Goal: Information Seeking & Learning: Learn about a topic

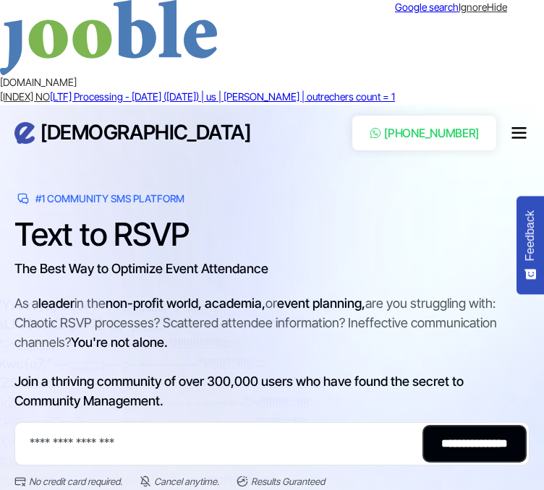
click at [507, 13] on link "Hide" at bounding box center [497, 7] width 20 height 12
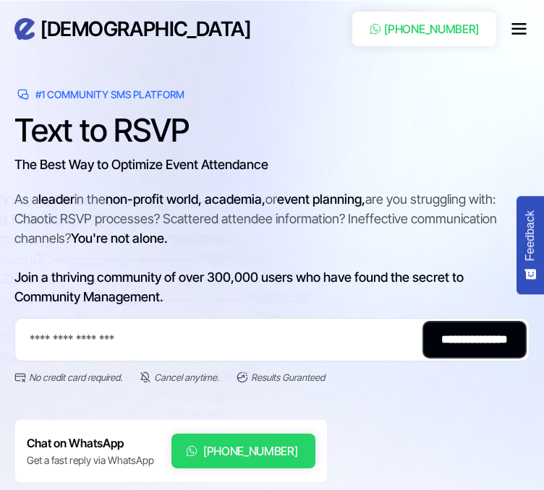
click at [50, 24] on h3 "[DEMOGRAPHIC_DATA]" at bounding box center [145, 29] width 210 height 25
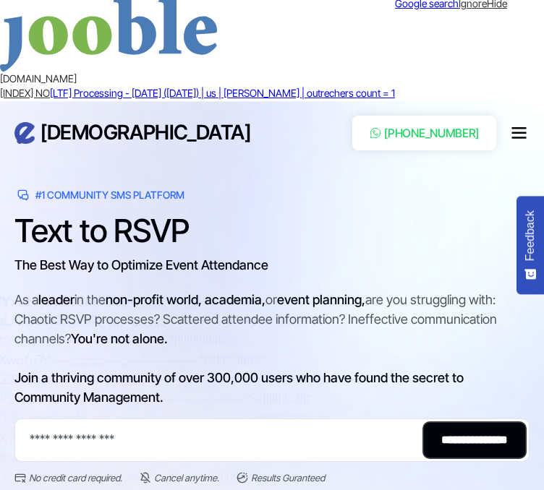
scroll to position [6, 0]
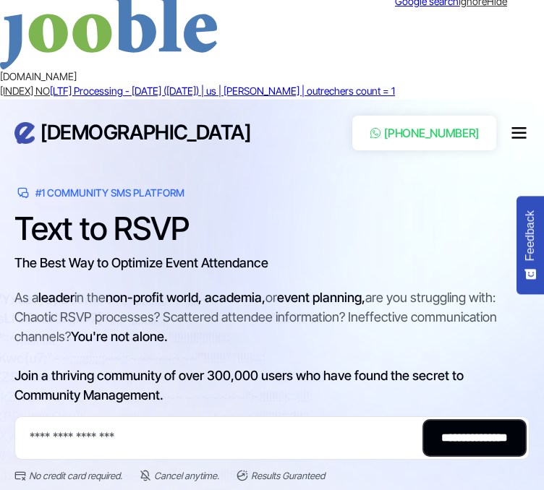
click at [453, 288] on div "As a leader in the non-profit world, academia, or event planning, are you strug…" at bounding box center [271, 346] width 515 height 117
copy div "communication"
drag, startPoint x: 387, startPoint y: 214, endPoint x: 363, endPoint y: 211, distance: 24.0
click at [386, 288] on div "As a leader in the non-profit world, academia, or event planning, are you strug…" at bounding box center [271, 346] width 515 height 117
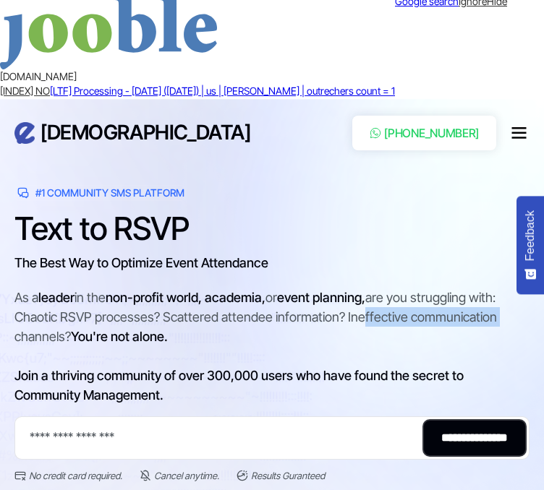
drag, startPoint x: 357, startPoint y: 213, endPoint x: 488, endPoint y: 216, distance: 130.9
click at [488, 288] on div "As a leader in the non-profit world, academia, or event planning, are you strug…" at bounding box center [271, 346] width 515 height 117
copy div "effective communication"
